Goal: Information Seeking & Learning: Learn about a topic

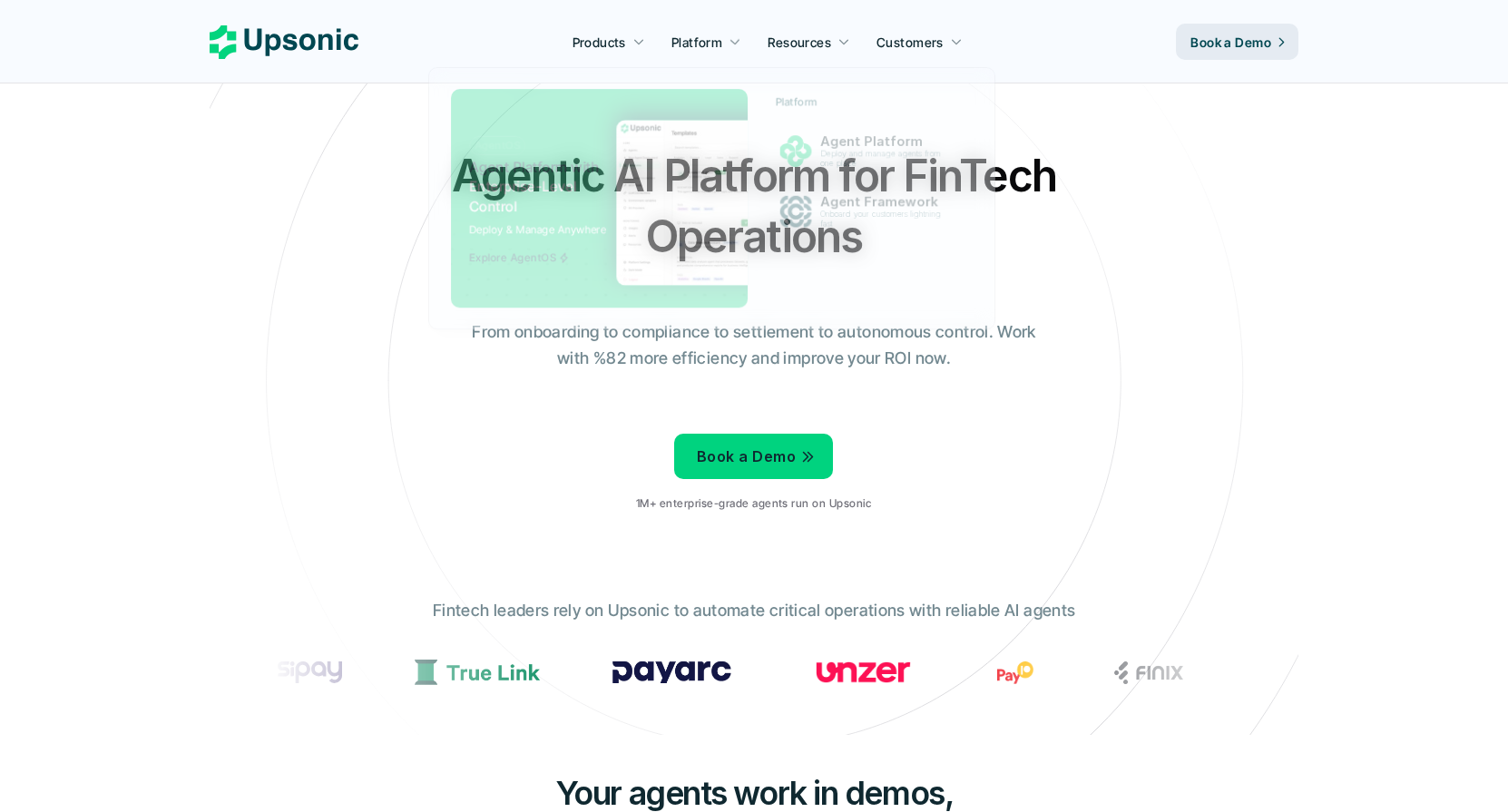
click at [715, 30] on link "Platform" at bounding box center [707, 41] width 92 height 33
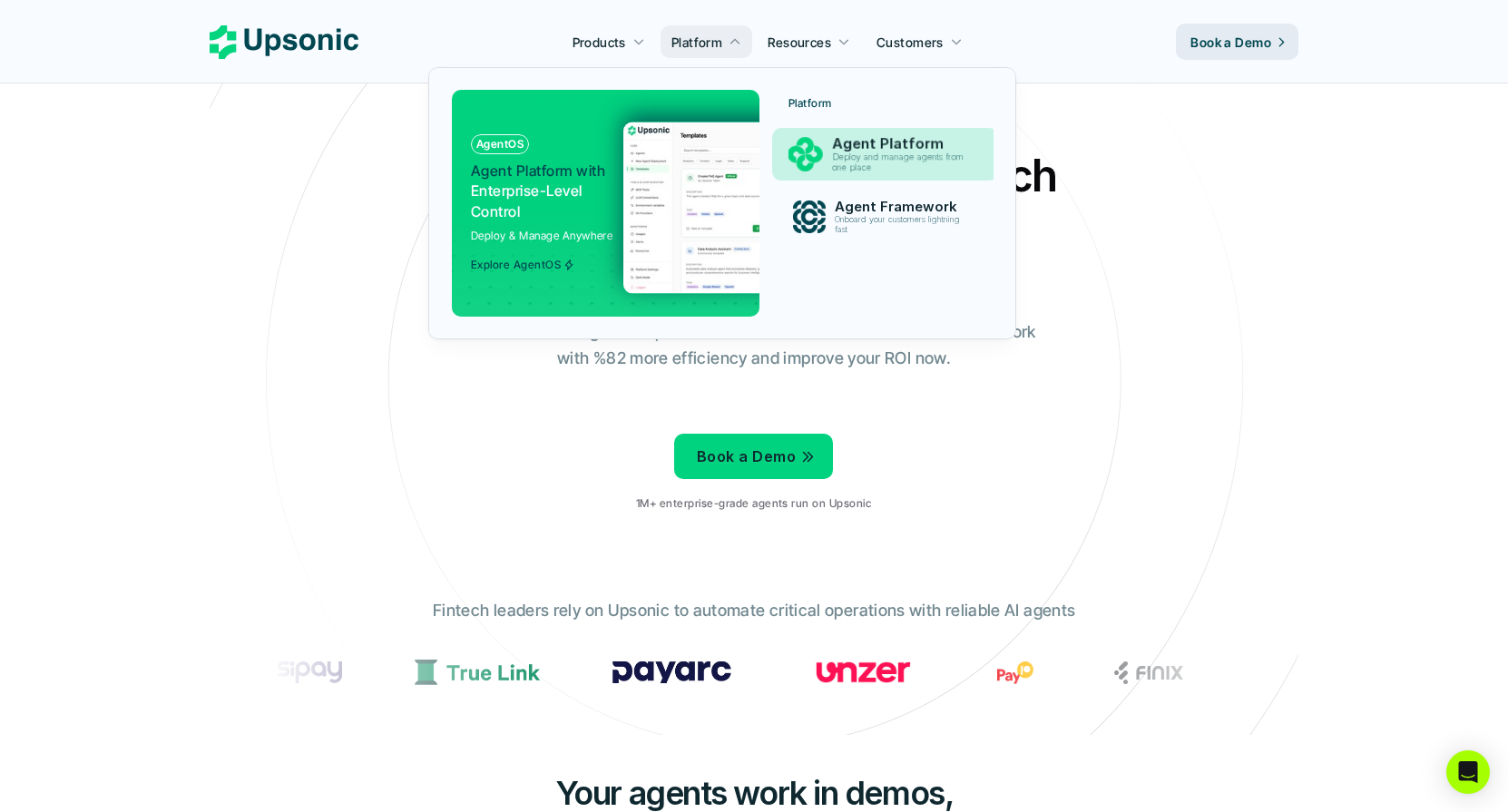
click at [924, 156] on p "Deploy and manage agents from one place" at bounding box center [901, 162] width 139 height 21
click at [506, 160] on div "AgentOS Agent Platform with Enterprise-Level Control Deploy & Manage Anywhere E…" at bounding box center [546, 203] width 149 height 137
click at [530, 183] on p "Agent Platform with Enterprise-Level Control" at bounding box center [541, 191] width 139 height 61
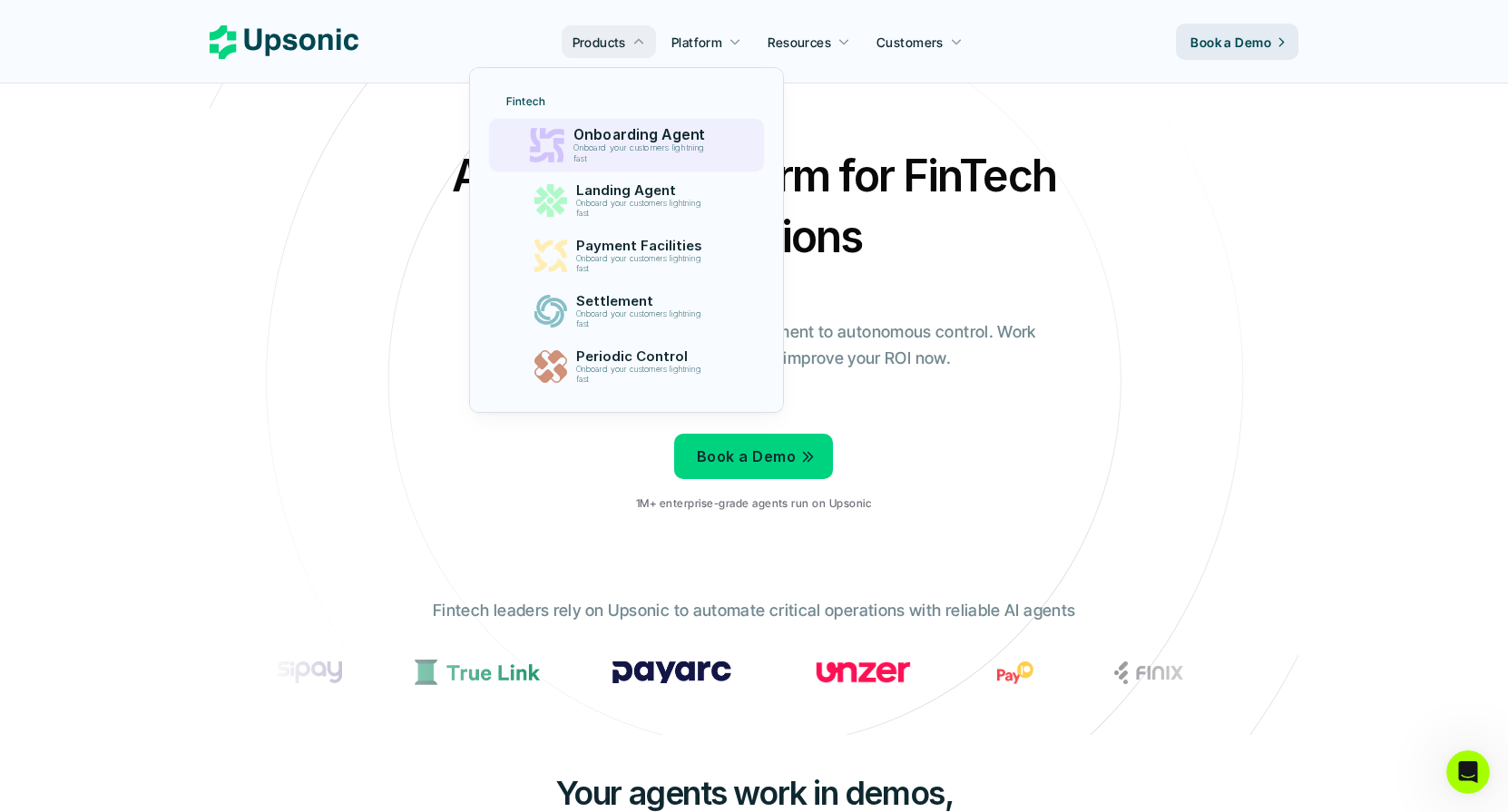
click at [663, 148] on p "Onboard your customers lightning fast" at bounding box center [642, 154] width 139 height 21
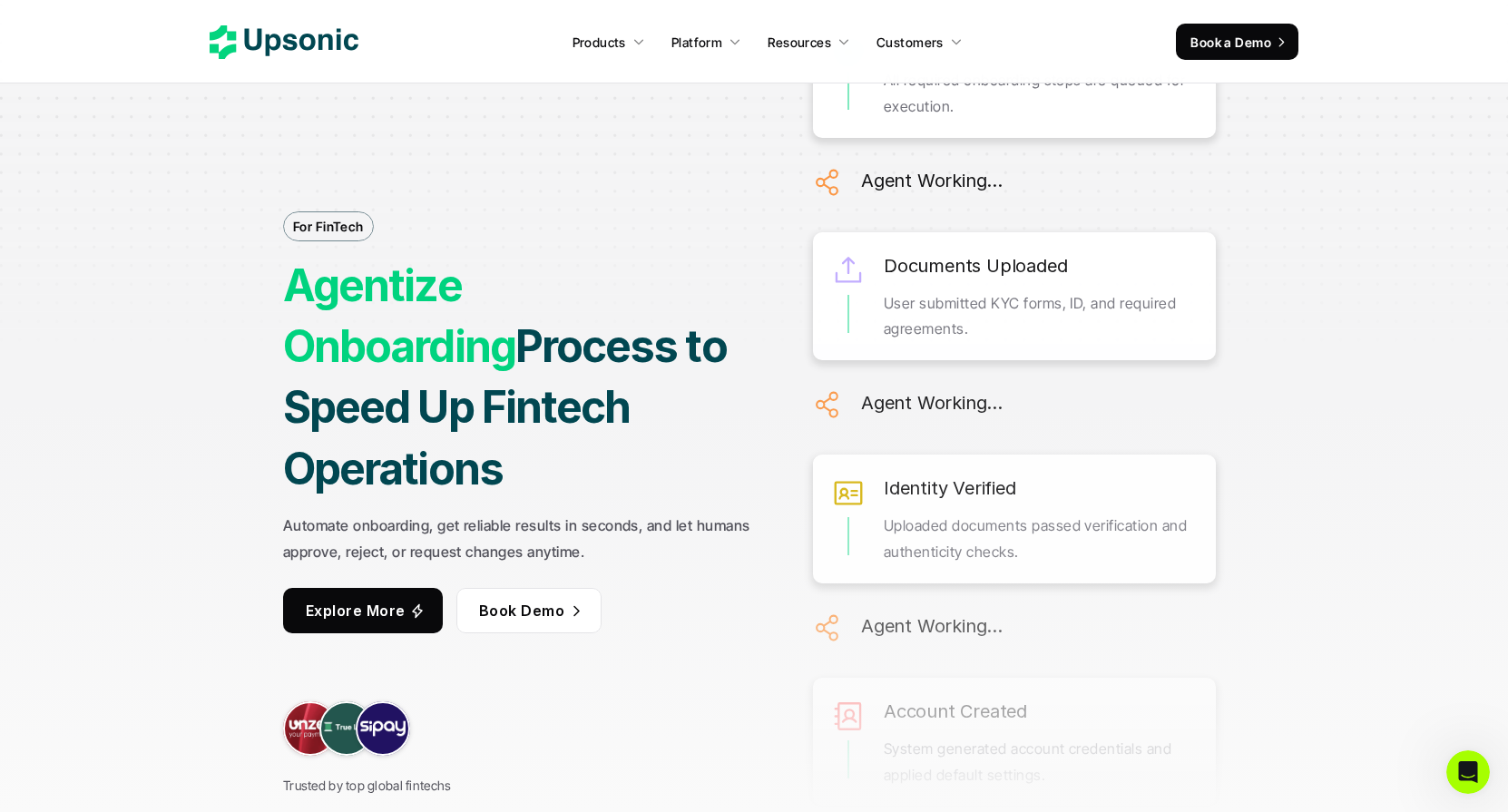
click at [560, 513] on p "Automate onboarding, get reliable results in seconds, and let humans approve, r…" at bounding box center [522, 539] width 477 height 53
click at [575, 516] on strong "Automate onboarding, get reliable results in seconds, and let humans approve, r…" at bounding box center [519, 538] width 471 height 44
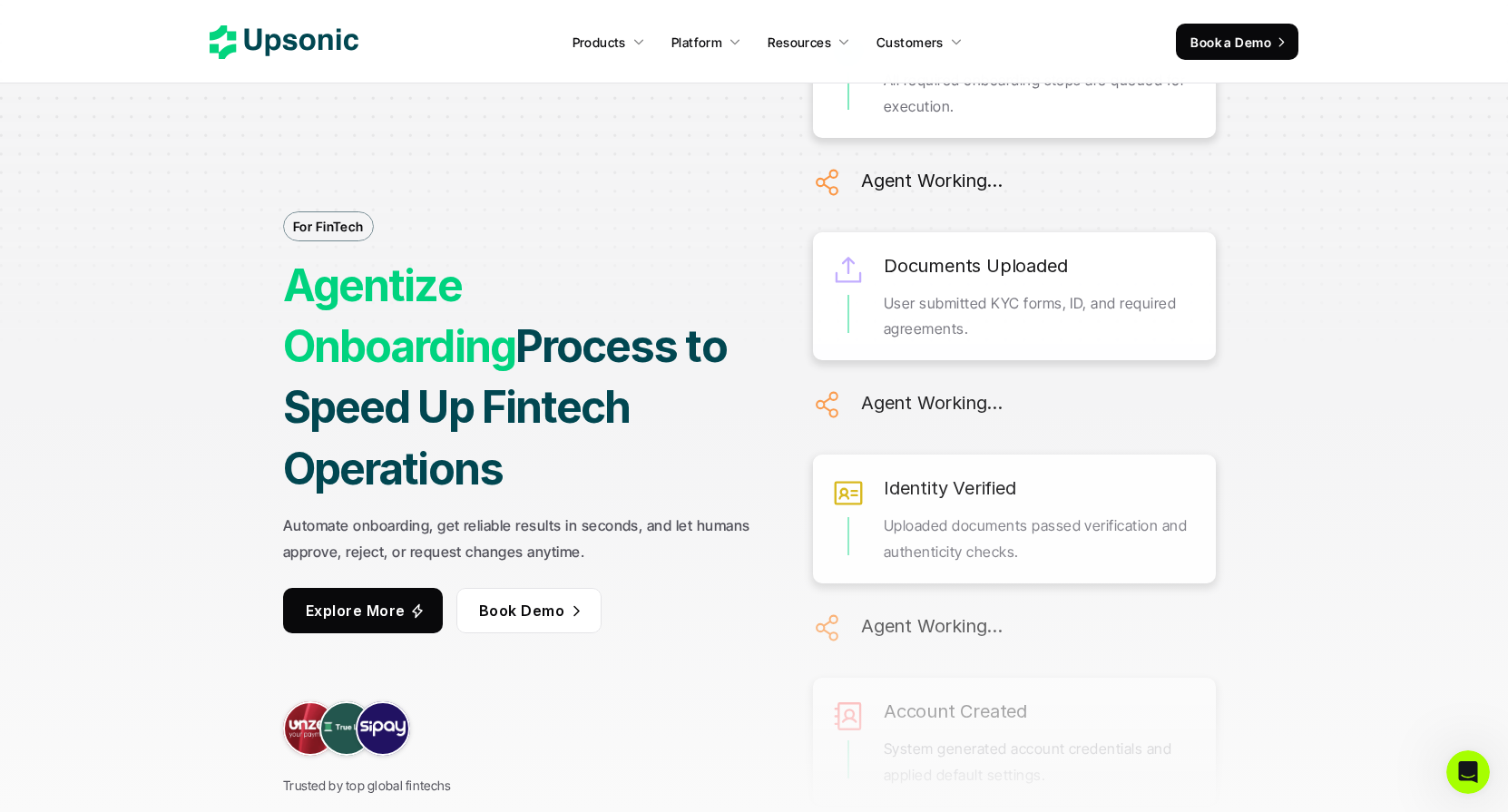
click at [575, 516] on strong "Automate onboarding, get reliable results in seconds, and let humans approve, r…" at bounding box center [519, 538] width 471 height 44
click at [581, 469] on div "For FinTech Agentize Onboarding Process to Speed Up Fintech Operations Automate…" at bounding box center [522, 406] width 477 height 781
click at [570, 516] on strong "Automate onboarding, get reliable results in seconds, and let humans approve, r…" at bounding box center [519, 538] width 471 height 44
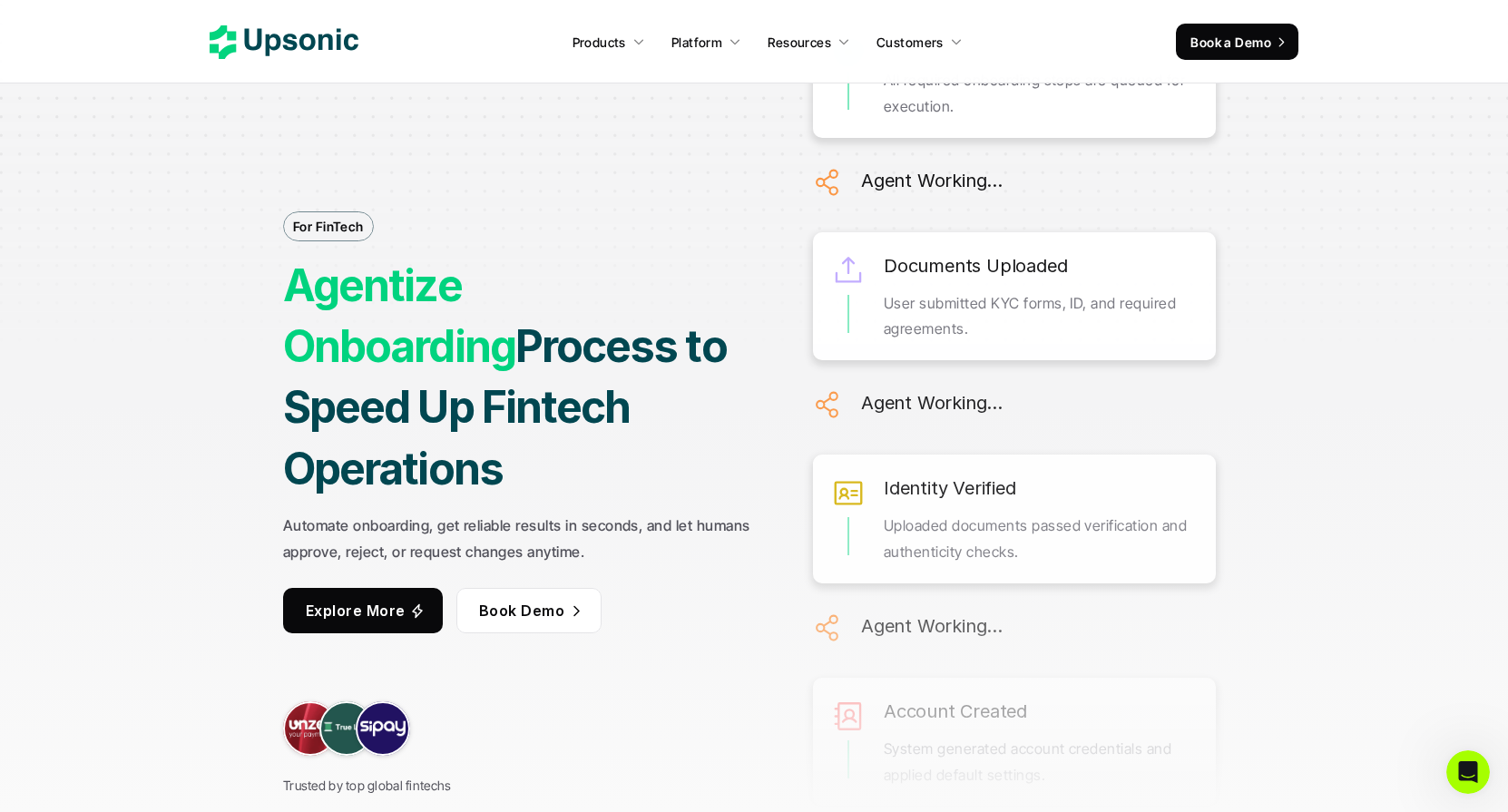
click at [570, 516] on strong "Automate onboarding, get reliable results in seconds, and let humans approve, r…" at bounding box center [519, 538] width 471 height 44
click at [527, 419] on strong "Process to Speed Up Fintech Operations" at bounding box center [509, 406] width 452 height 176
click at [548, 391] on strong "Process to Speed Up Fintech Operations" at bounding box center [509, 406] width 452 height 176
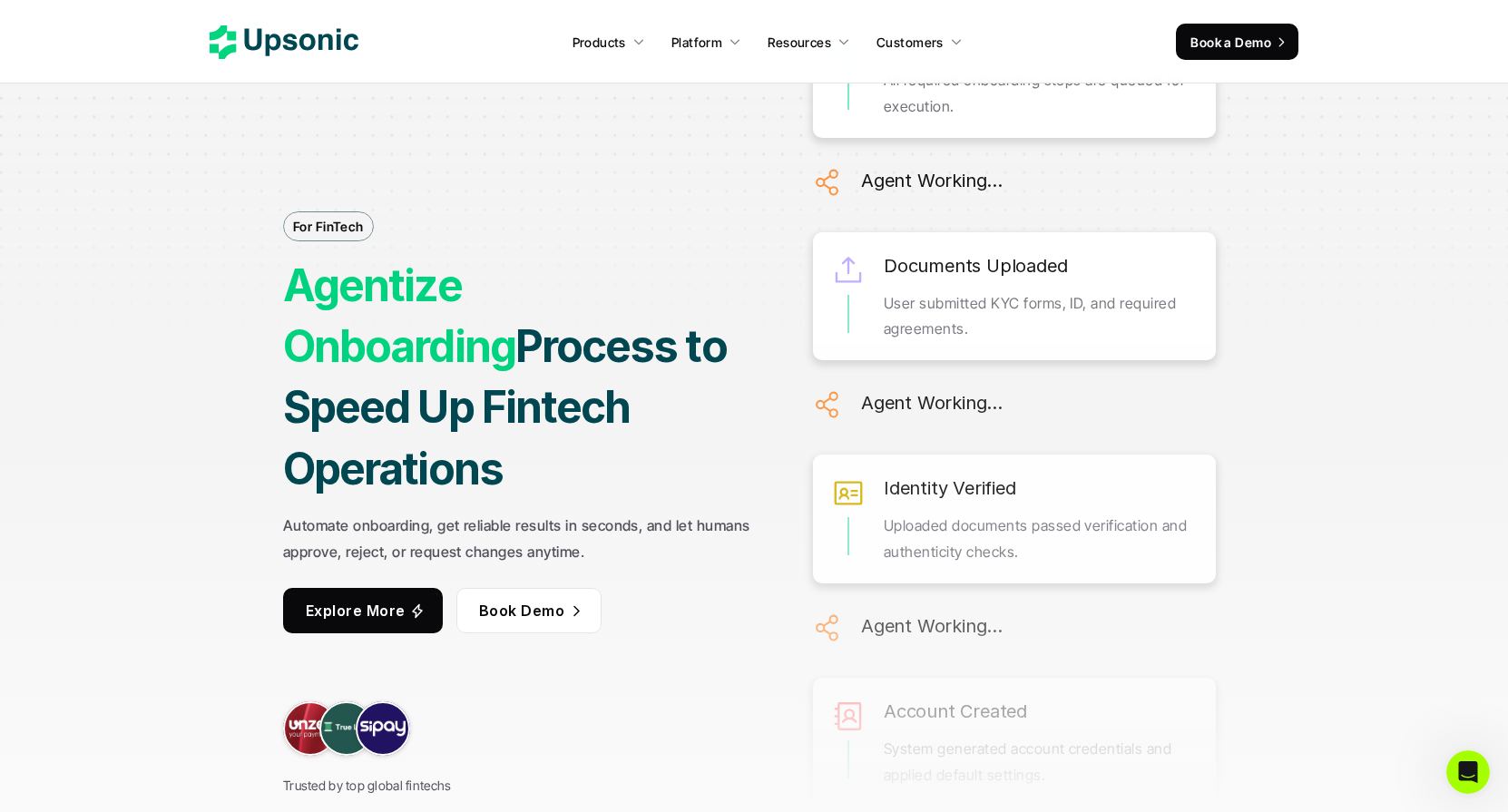
click at [548, 391] on strong "Process to Speed Up Fintech Operations" at bounding box center [509, 406] width 452 height 176
click at [643, 440] on strong "Process to Speed Up Fintech Operations" at bounding box center [509, 406] width 452 height 176
drag, startPoint x: 662, startPoint y: 439, endPoint x: 284, endPoint y: 349, distance: 388.6
click at [284, 349] on h1 "Agentize Onboarding Process to Speed Up Fintech Operations" at bounding box center [522, 377] width 477 height 244
click at [306, 335] on strong "Agentize Onboarding" at bounding box center [399, 315] width 232 height 115
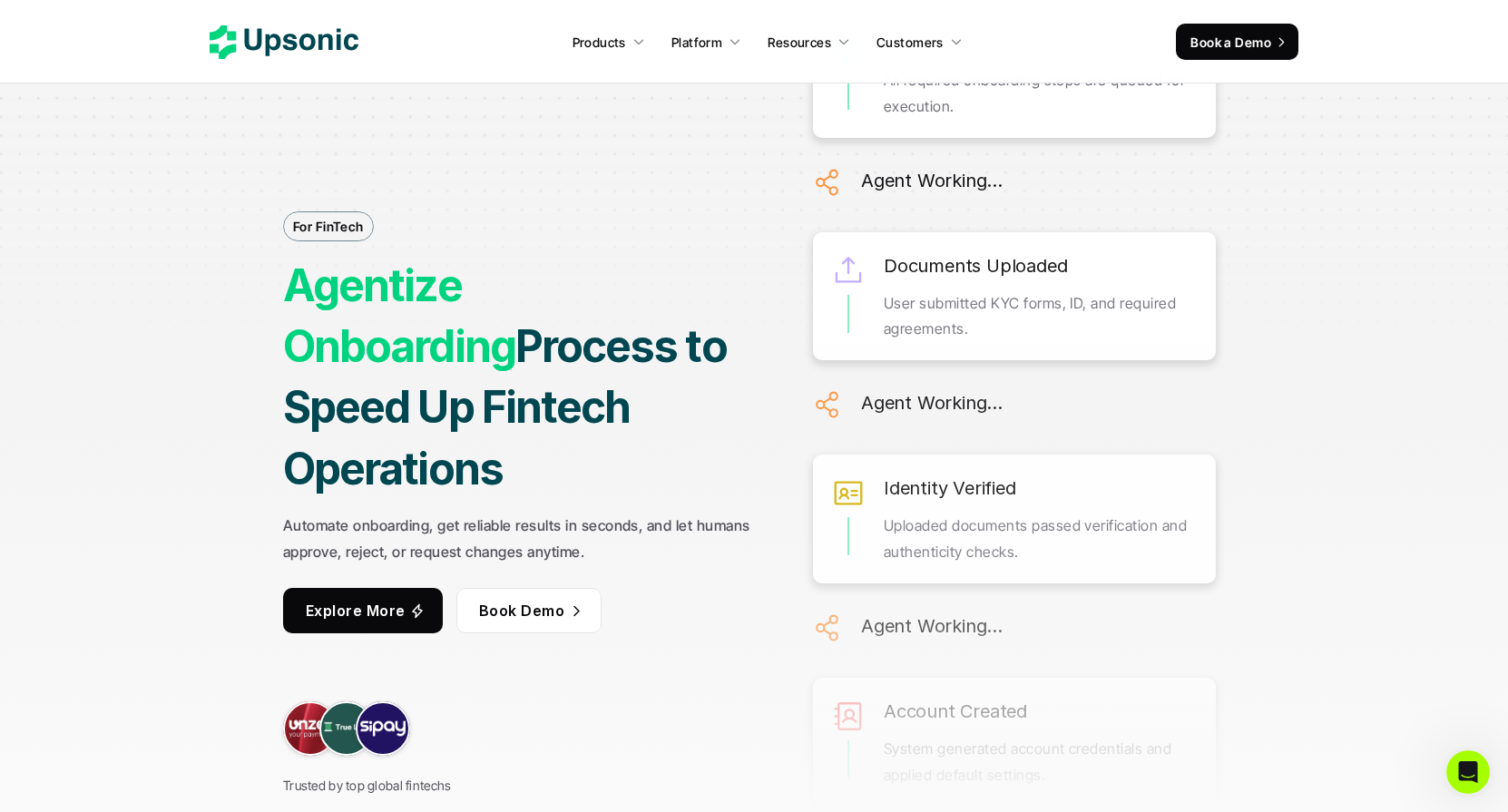
drag, startPoint x: 289, startPoint y: 313, endPoint x: 680, endPoint y: 456, distance: 416.3
click at [680, 456] on h1 "Agentize Onboarding Process to Speed Up Fintech Operations" at bounding box center [522, 377] width 477 height 244
click at [631, 516] on strong "Automate onboarding, get reliable results in seconds, and let humans approve, r…" at bounding box center [519, 538] width 471 height 44
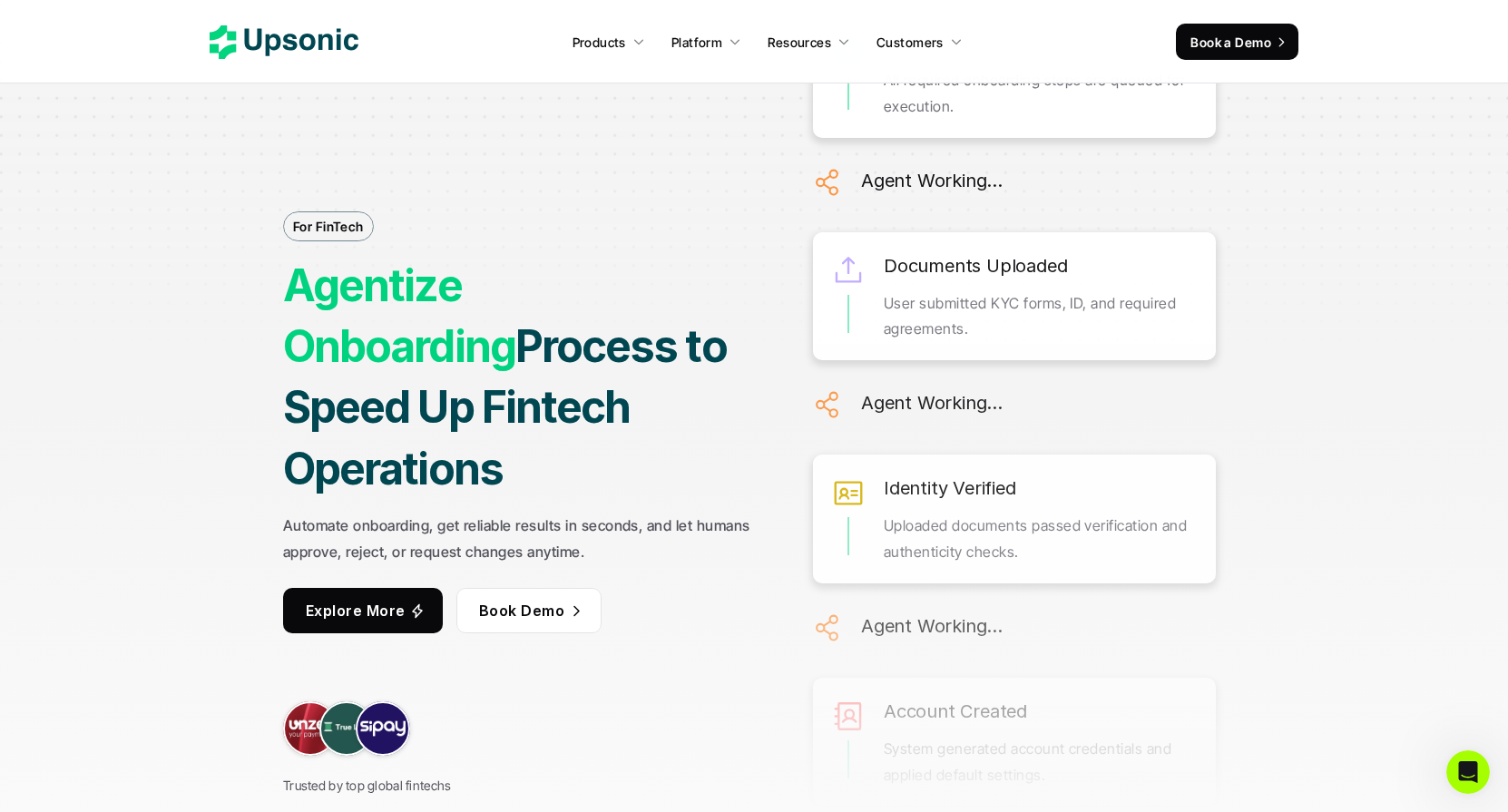
click at [666, 516] on strong "Automate onboarding, get reliable results in seconds, and let humans approve, r…" at bounding box center [519, 538] width 471 height 44
click at [658, 516] on strong "Automate onboarding, get reliable results in seconds, and let humans approve, r…" at bounding box center [519, 538] width 471 height 44
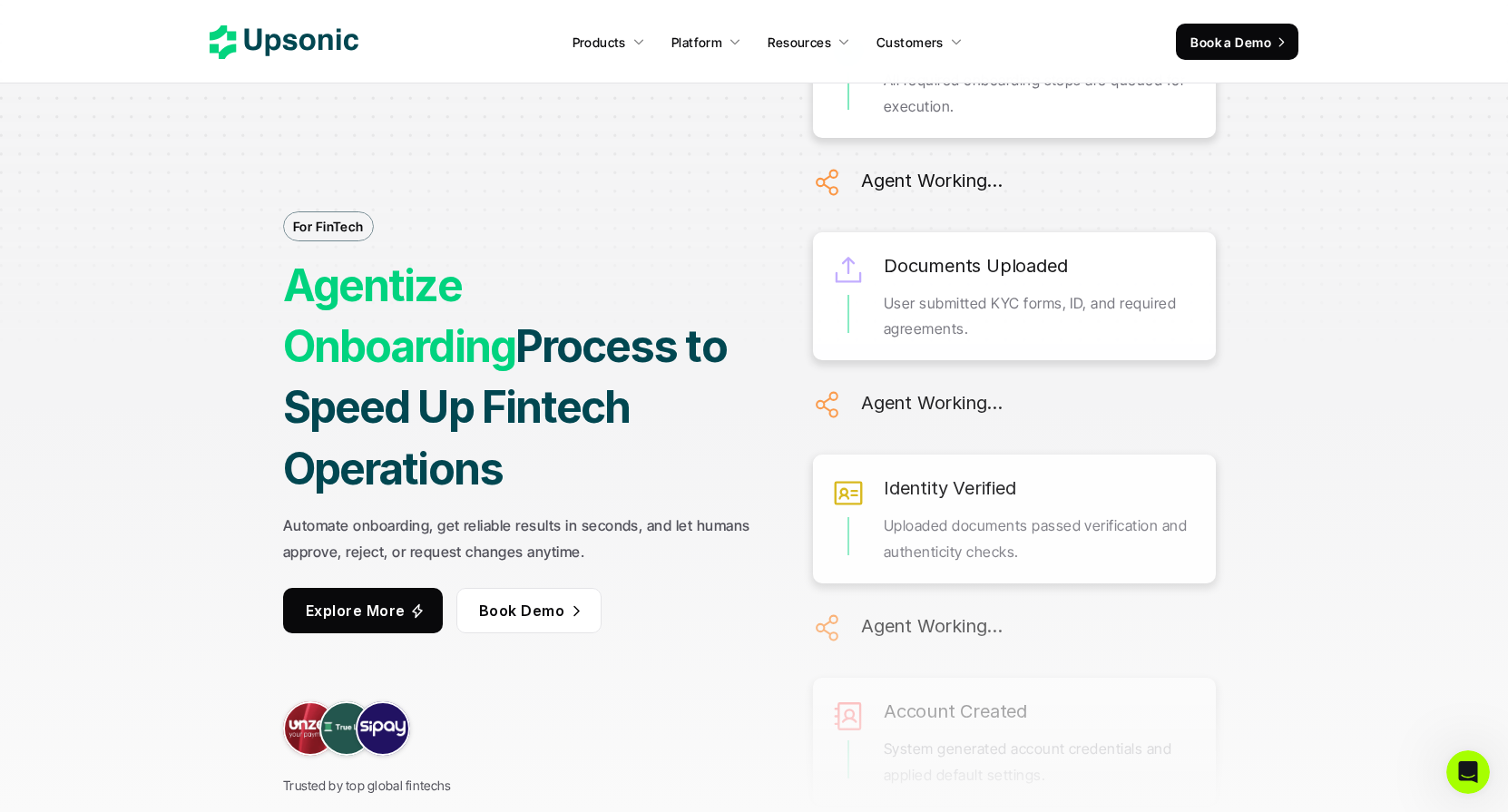
click at [658, 516] on strong "Automate onboarding, get reliable results in seconds, and let humans approve, r…" at bounding box center [519, 538] width 471 height 44
click at [642, 516] on strong "Automate onboarding, get reliable results in seconds, and let humans approve, r…" at bounding box center [519, 538] width 471 height 44
click at [656, 516] on strong "Automate onboarding, get reliable results in seconds, and let humans approve, r…" at bounding box center [519, 538] width 471 height 44
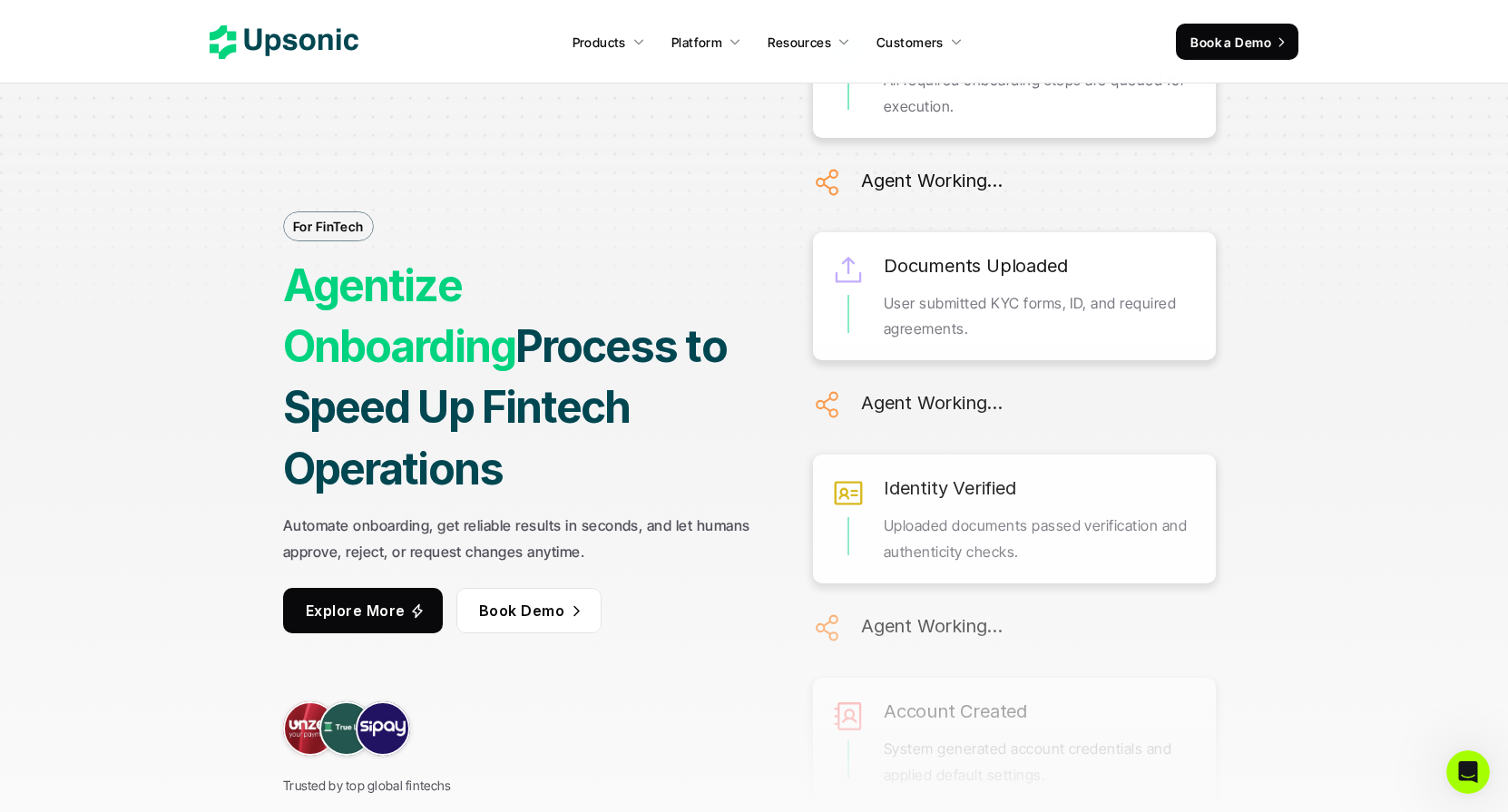
drag, startPoint x: 596, startPoint y: 520, endPoint x: 303, endPoint y: 331, distance: 348.7
click at [301, 331] on div "For FinTech Agentize Onboarding Process to Speed Up Fintech Operations Automate…" at bounding box center [522, 406] width 477 height 781
click at [309, 392] on strong "Process to Speed Up Fintech Operations" at bounding box center [509, 406] width 452 height 176
drag, startPoint x: 291, startPoint y: 324, endPoint x: 669, endPoint y: 511, distance: 421.7
click at [669, 511] on div "For FinTech Agentize Onboarding Process to Speed Up Fintech Operations Automate…" at bounding box center [522, 406] width 477 height 781
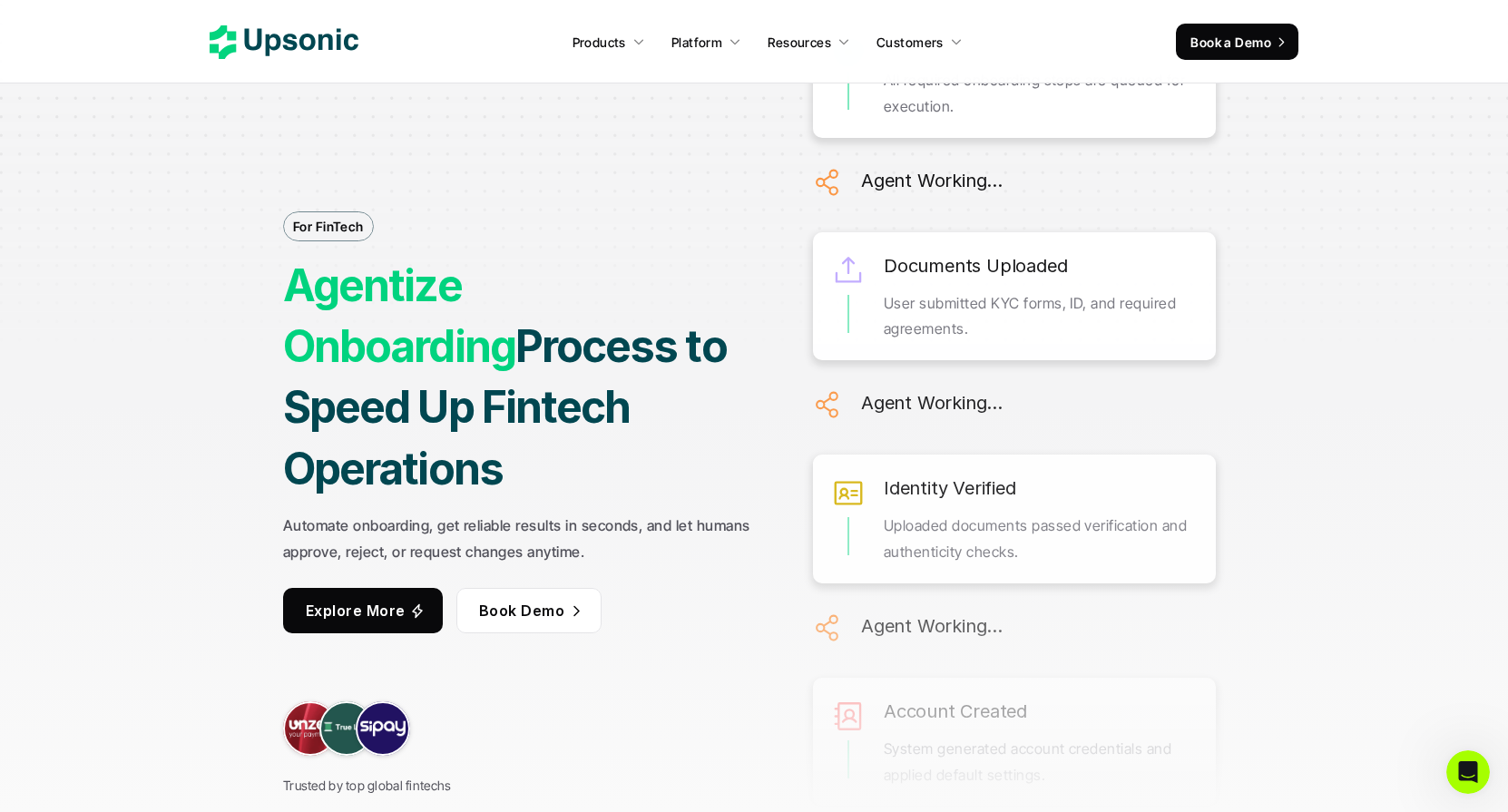
click at [655, 518] on p "Automate onboarding, get reliable results in seconds, and let humans approve, r…" at bounding box center [522, 539] width 477 height 53
drag, startPoint x: 601, startPoint y: 519, endPoint x: 273, endPoint y: 310, distance: 388.9
click at [273, 310] on div "For FinTech Agentize Onboarding Process to Speed Up Fintech Operations Automate…" at bounding box center [754, 406] width 1362 height 812
click at [286, 359] on strong "Process to Speed Up Fintech Operations" at bounding box center [509, 406] width 452 height 176
click at [581, 516] on strong "Automate onboarding, get reliable results in seconds, and let humans approve, r…" at bounding box center [519, 538] width 471 height 44
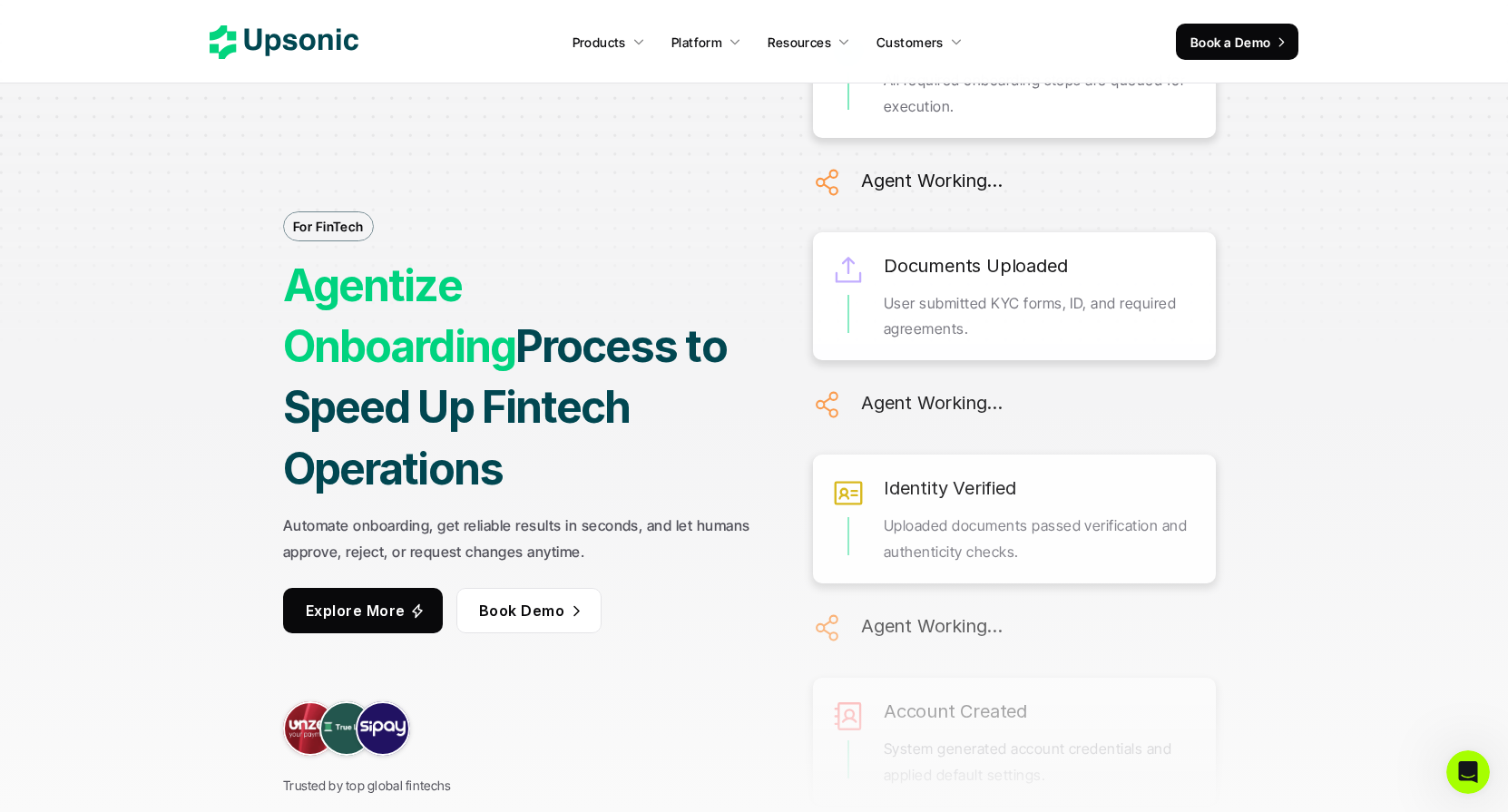
click at [581, 516] on strong "Automate onboarding, get reliable results in seconds, and let humans approve, r…" at bounding box center [519, 538] width 471 height 44
click at [532, 516] on strong "Automate onboarding, get reliable results in seconds, and let humans approve, r…" at bounding box center [519, 538] width 471 height 44
click at [572, 516] on strong "Automate onboarding, get reliable results in seconds, and let humans approve, r…" at bounding box center [519, 538] width 471 height 44
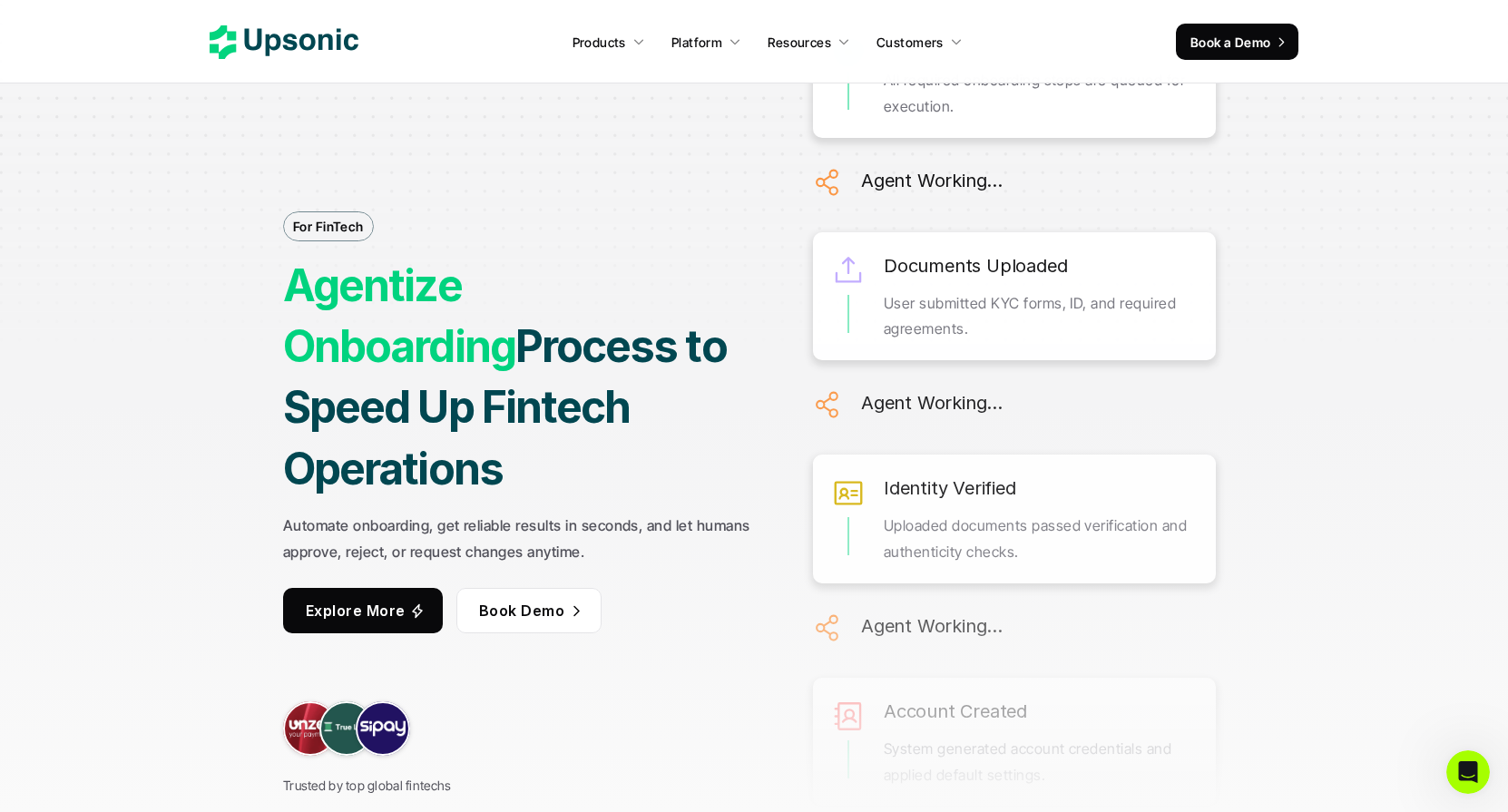
click at [572, 516] on strong "Automate onboarding, get reliable results in seconds, and let humans approve, r…" at bounding box center [519, 538] width 471 height 44
